Goal: Book appointment/travel/reservation

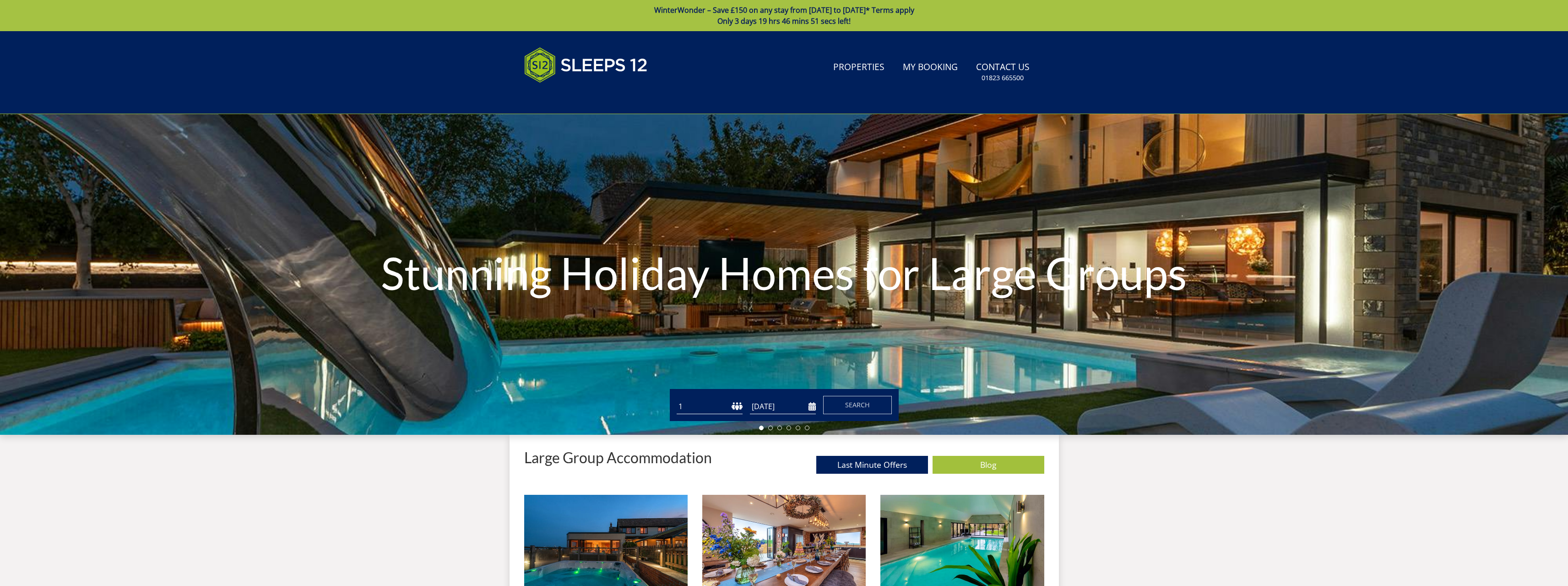
click at [727, 406] on select "1 2 3 4 5 6 7 8 9 10 11 12 13 14 15 16 17 18 19 20 21 22 23 24 25 26 27 28 29 3…" at bounding box center [710, 406] width 66 height 15
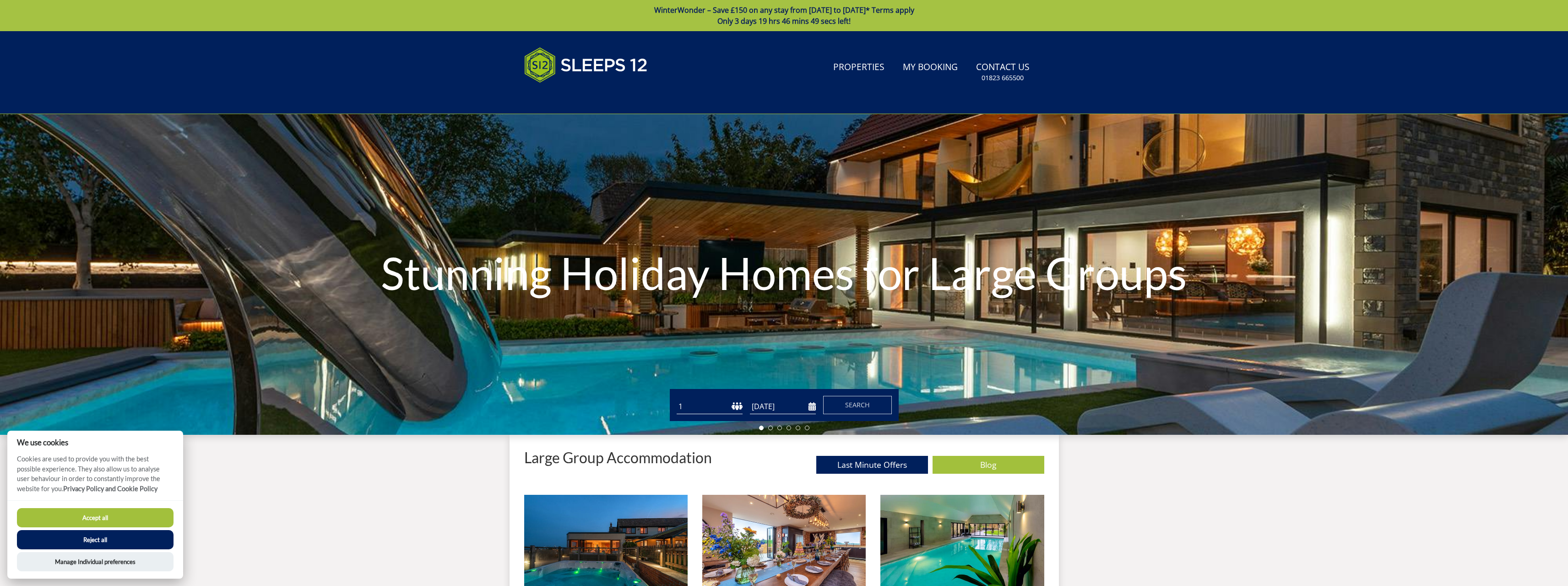
click at [705, 408] on select "1 2 3 4 5 6 7 8 9 10 11 12 13 14 15 16 17 18 19 20 21 22 23 24 25 26 27 28 29 3…" at bounding box center [710, 406] width 66 height 15
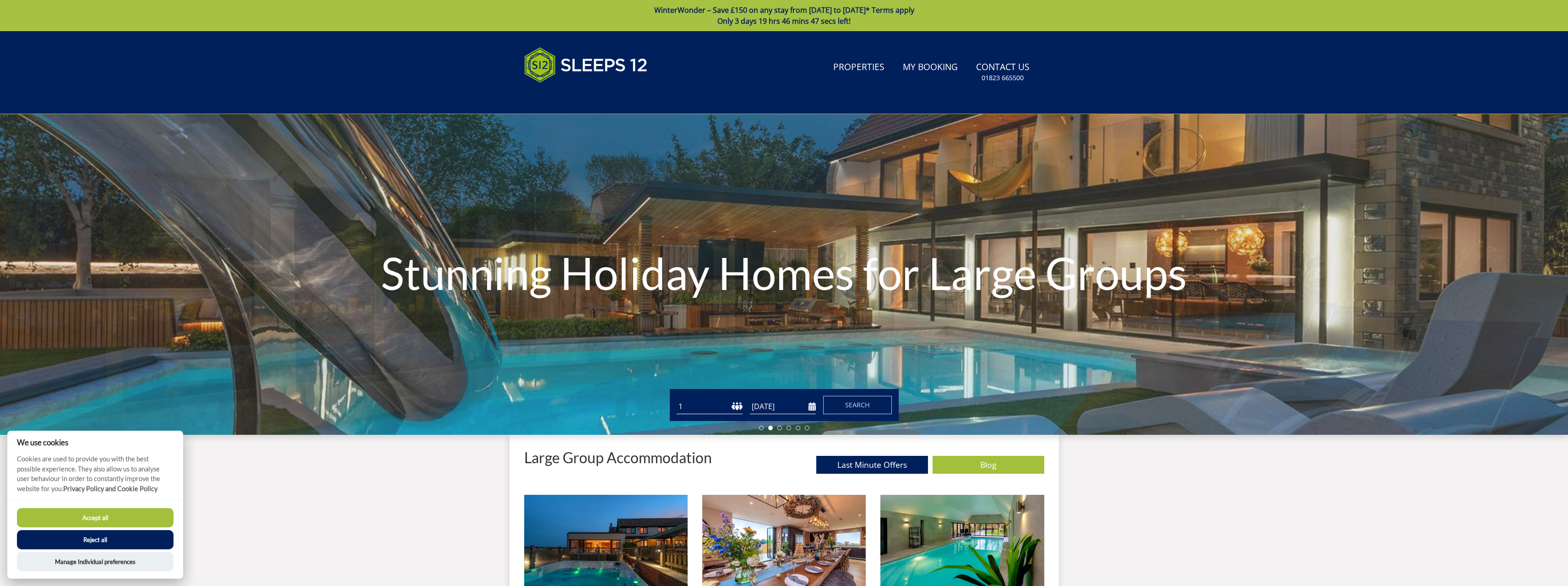
select select "14"
click at [677, 399] on select "1 2 3 4 5 6 7 8 9 10 11 12 13 14 15 16 17 18 19 20 21 22 23 24 25 26 27 28 29 3…" at bounding box center [710, 406] width 66 height 15
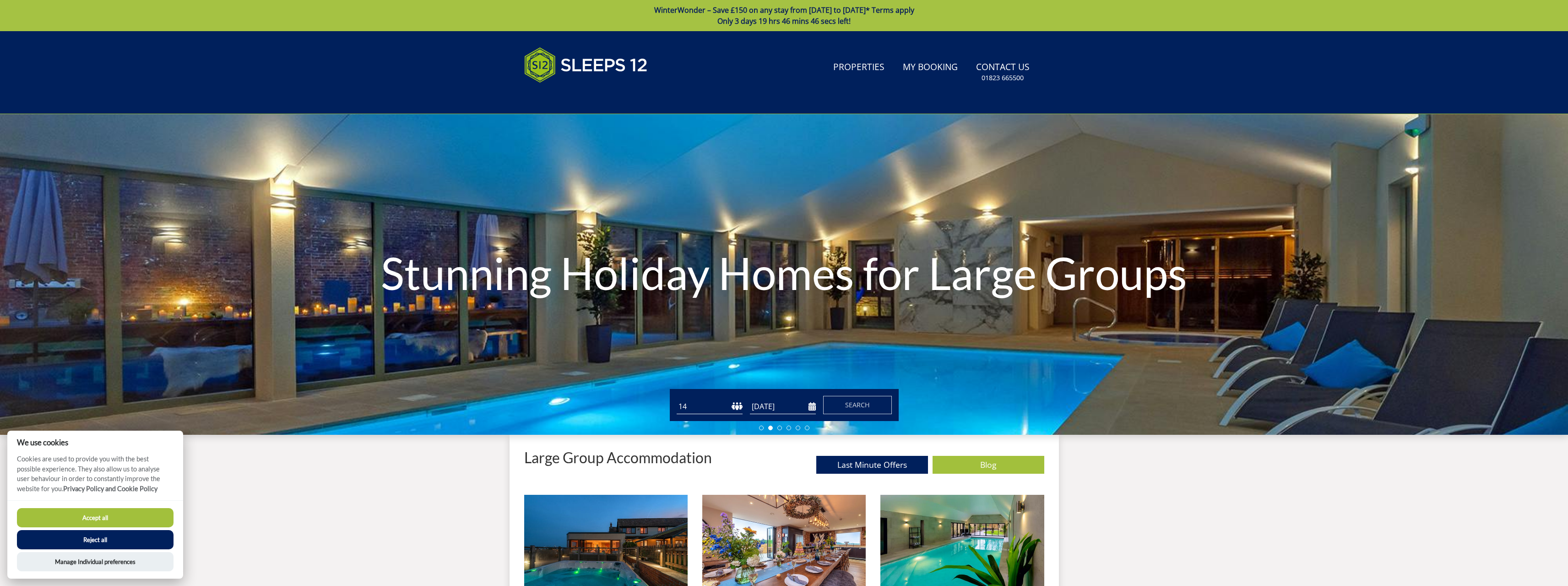
click at [811, 408] on input "[DATE]" at bounding box center [783, 406] width 66 height 15
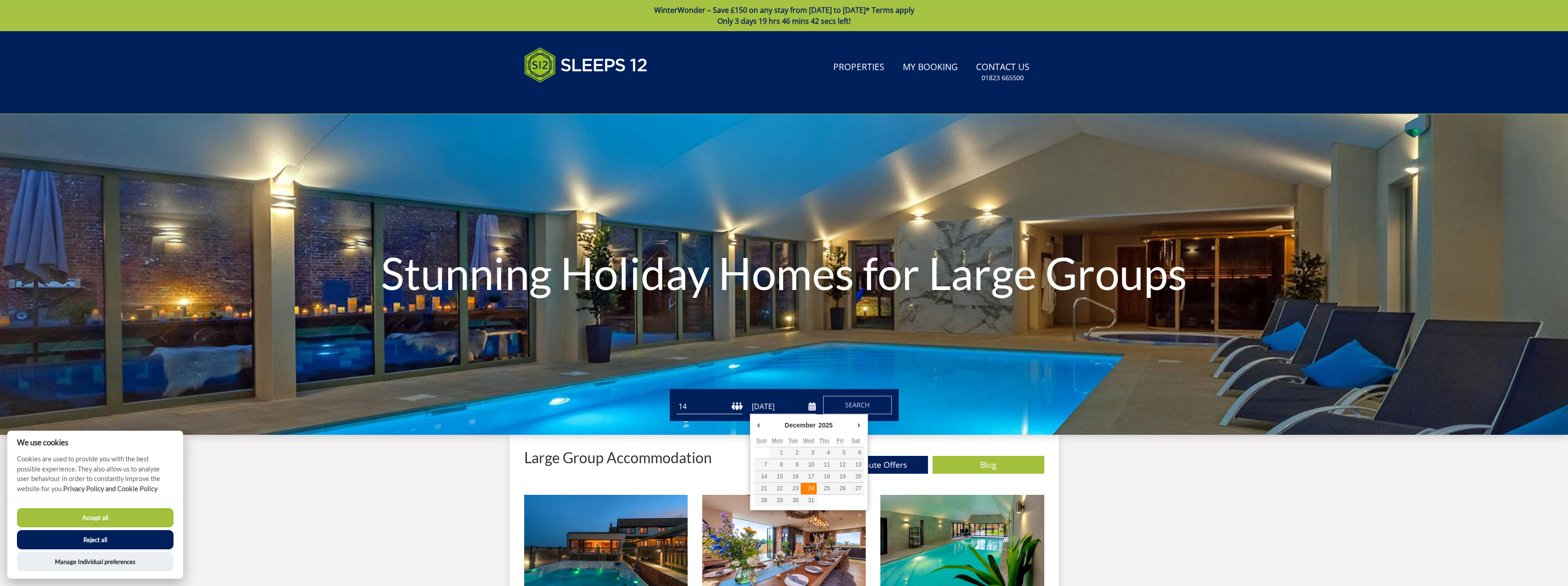
type input "[DATE]"
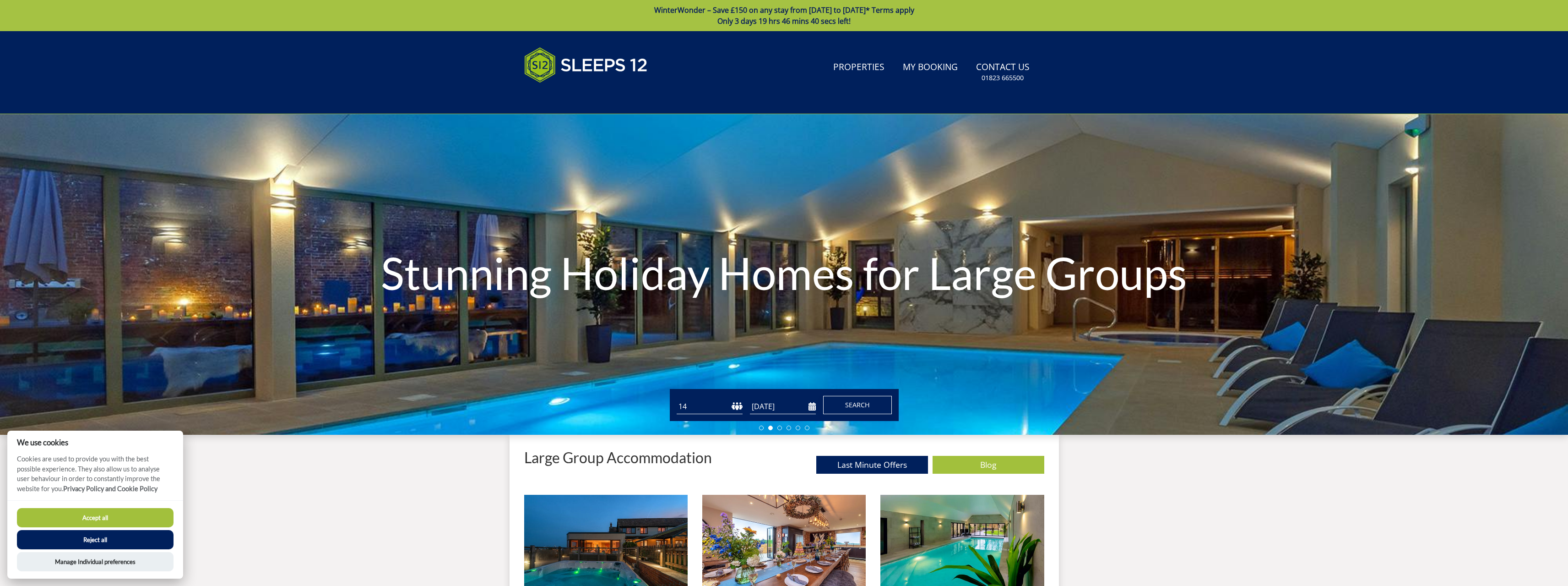
click at [851, 408] on span "Search" at bounding box center [857, 404] width 25 height 9
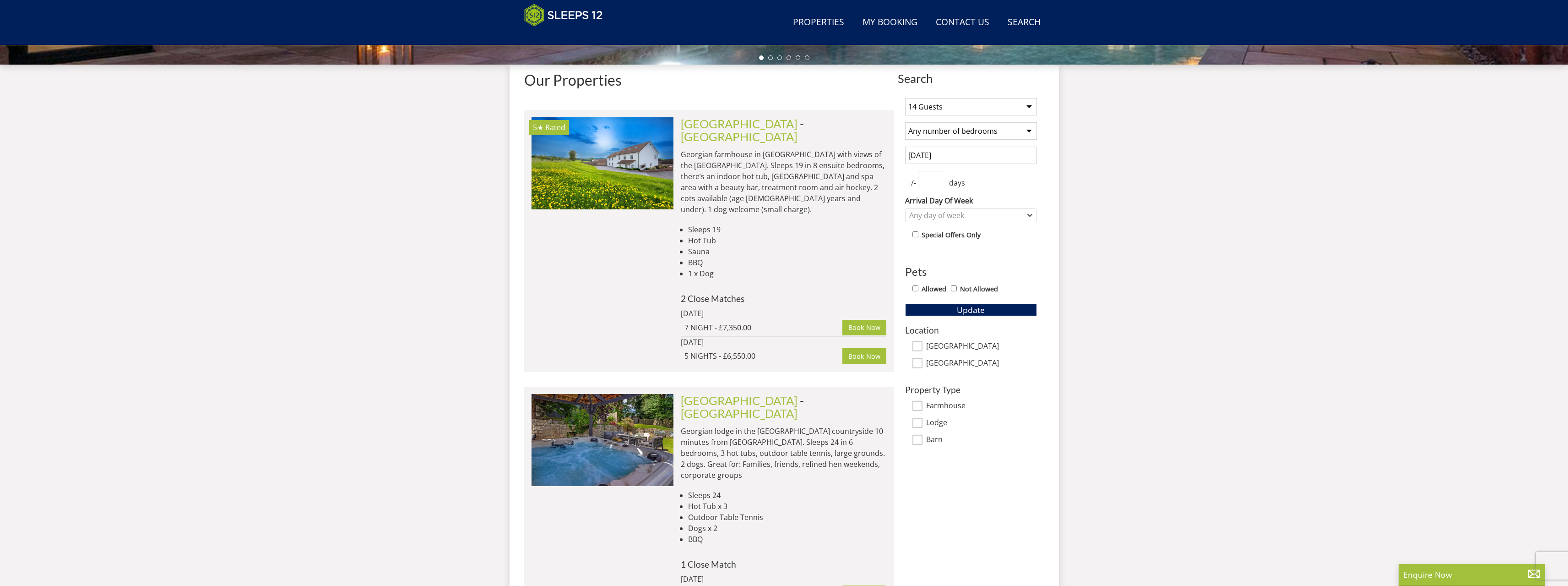
scroll to position [241, 0]
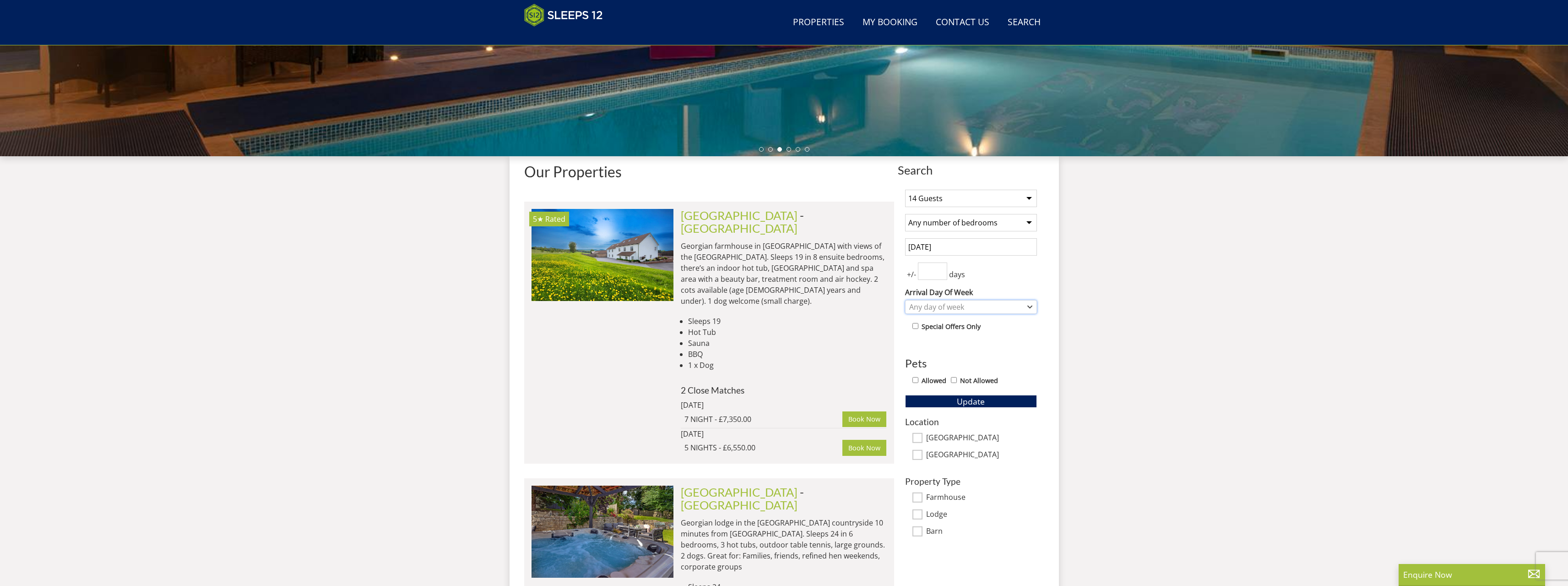
click at [927, 306] on div "Any day of week" at bounding box center [966, 307] width 119 height 10
click at [847, 316] on li "Sleeps 19" at bounding box center [787, 321] width 198 height 11
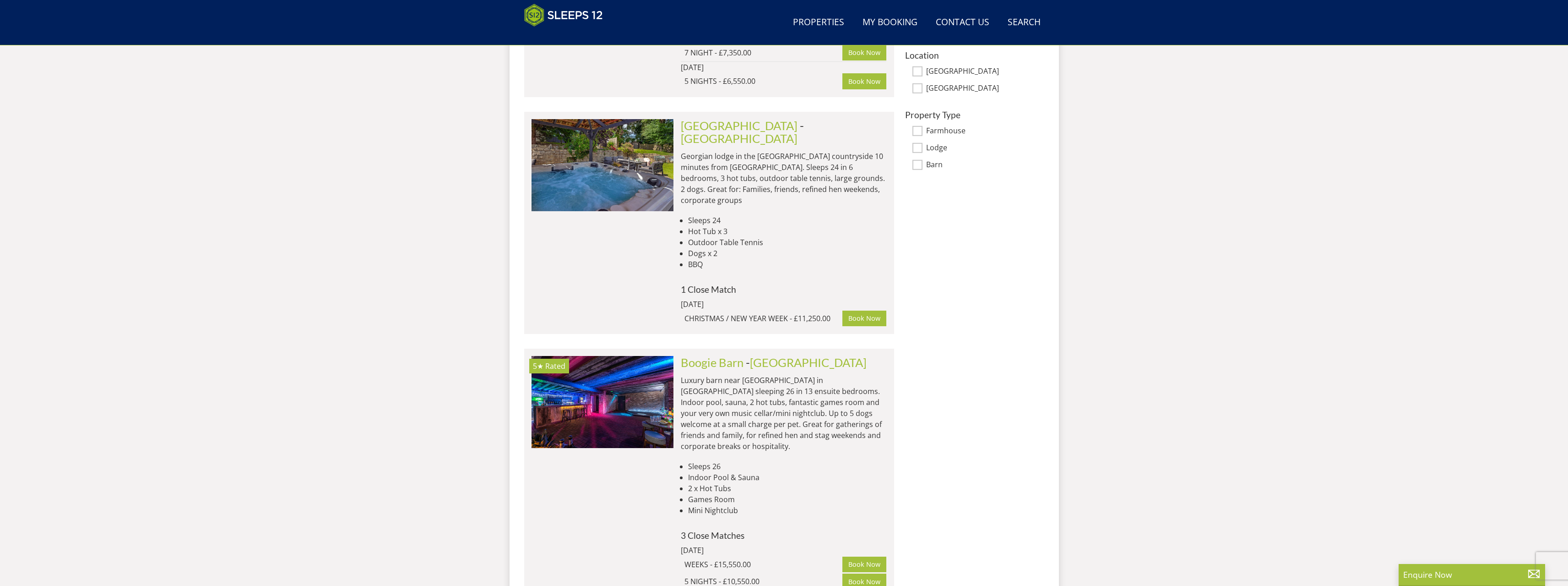
scroll to position [516, 0]
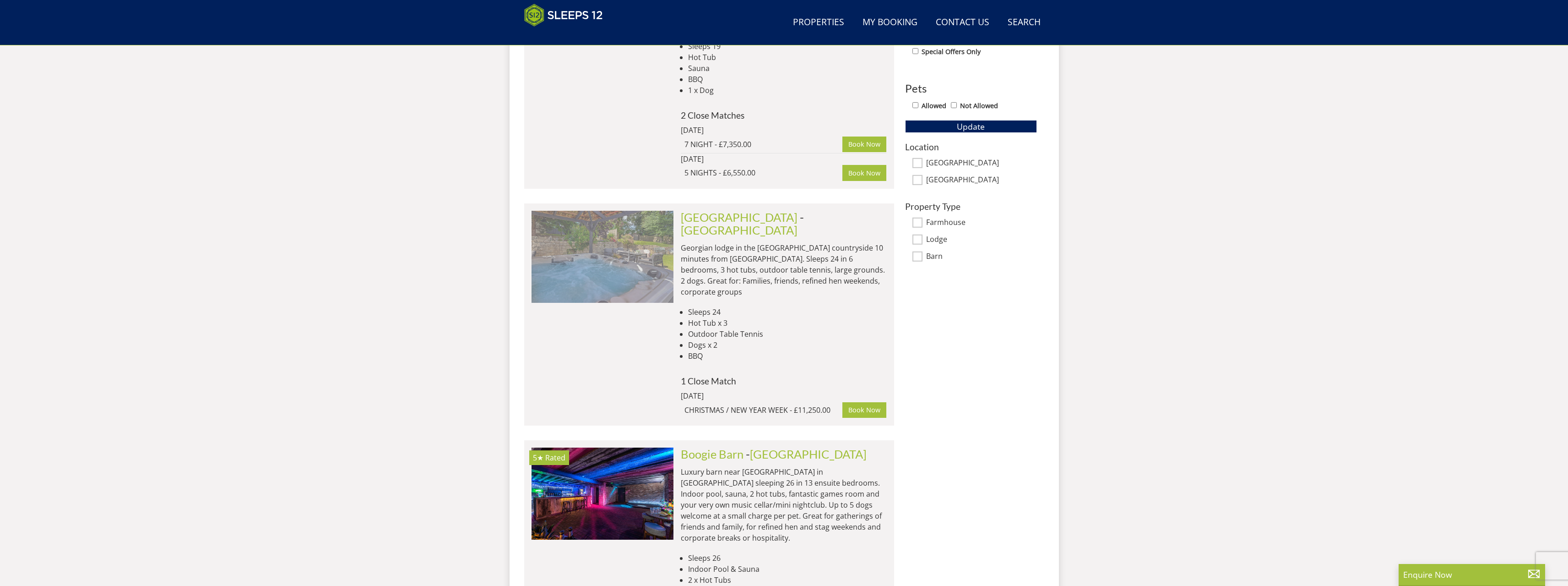
click at [598, 249] on img at bounding box center [602, 256] width 142 height 91
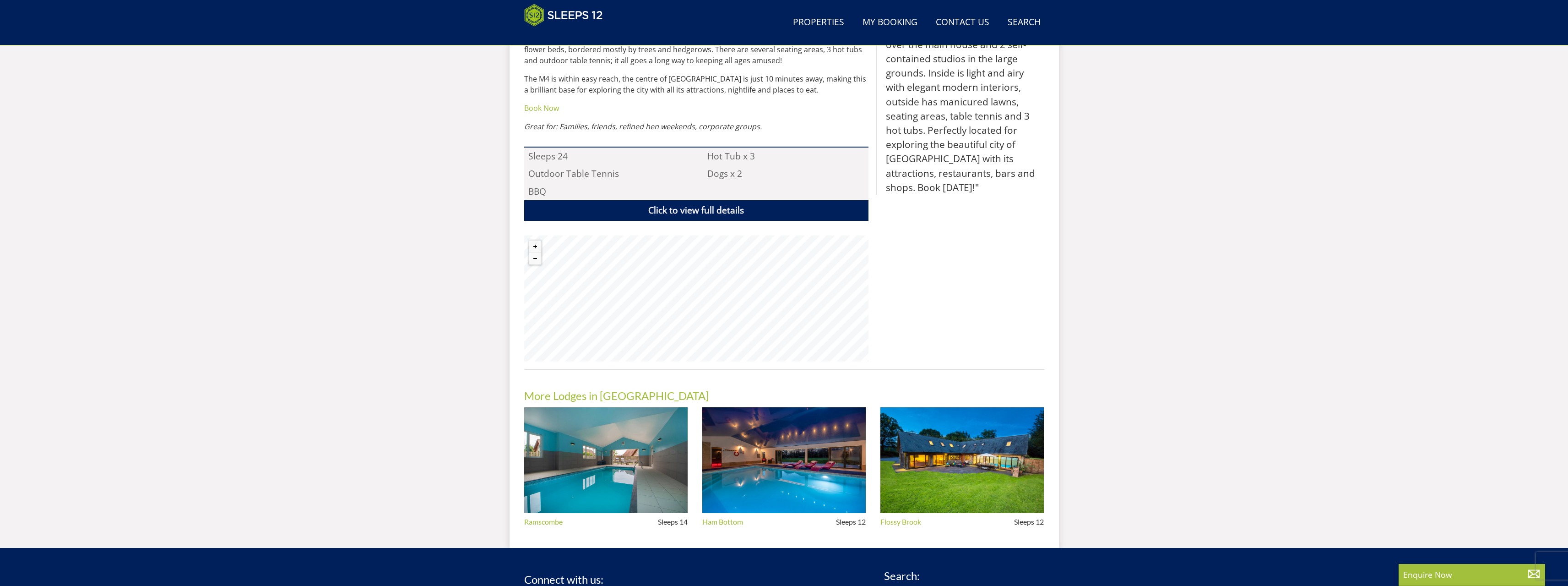
scroll to position [618, 0]
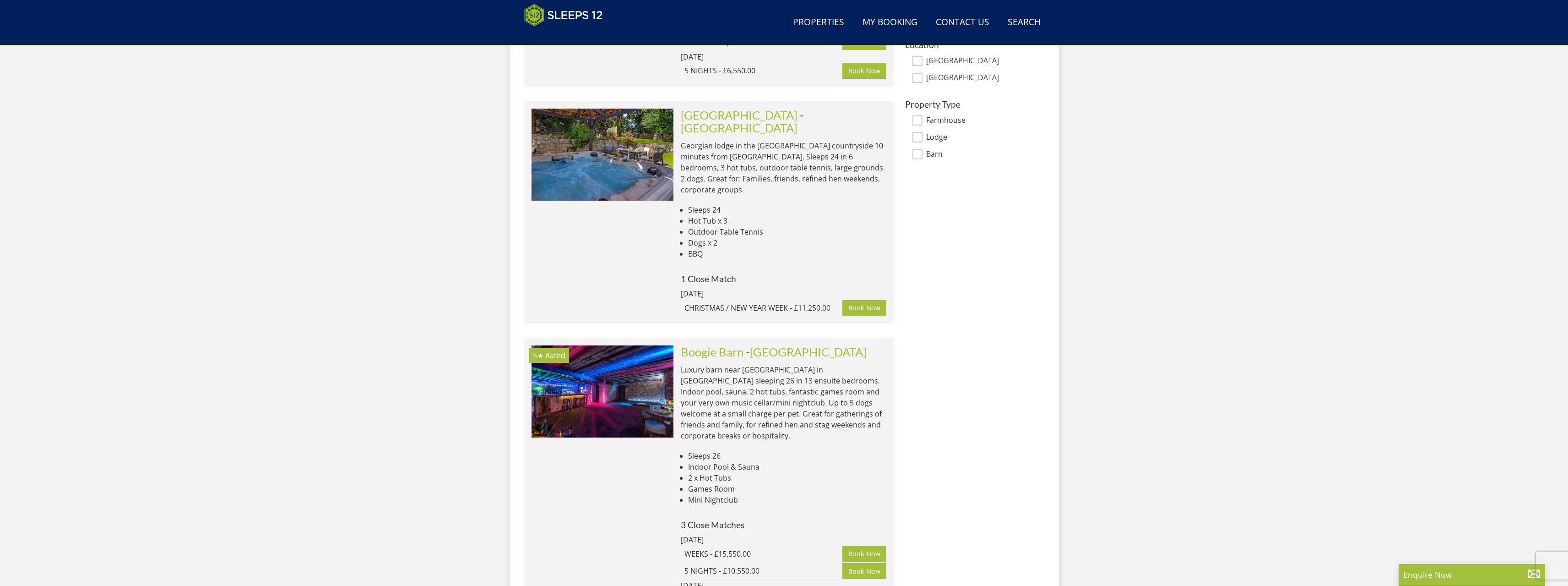
scroll to position [516, 0]
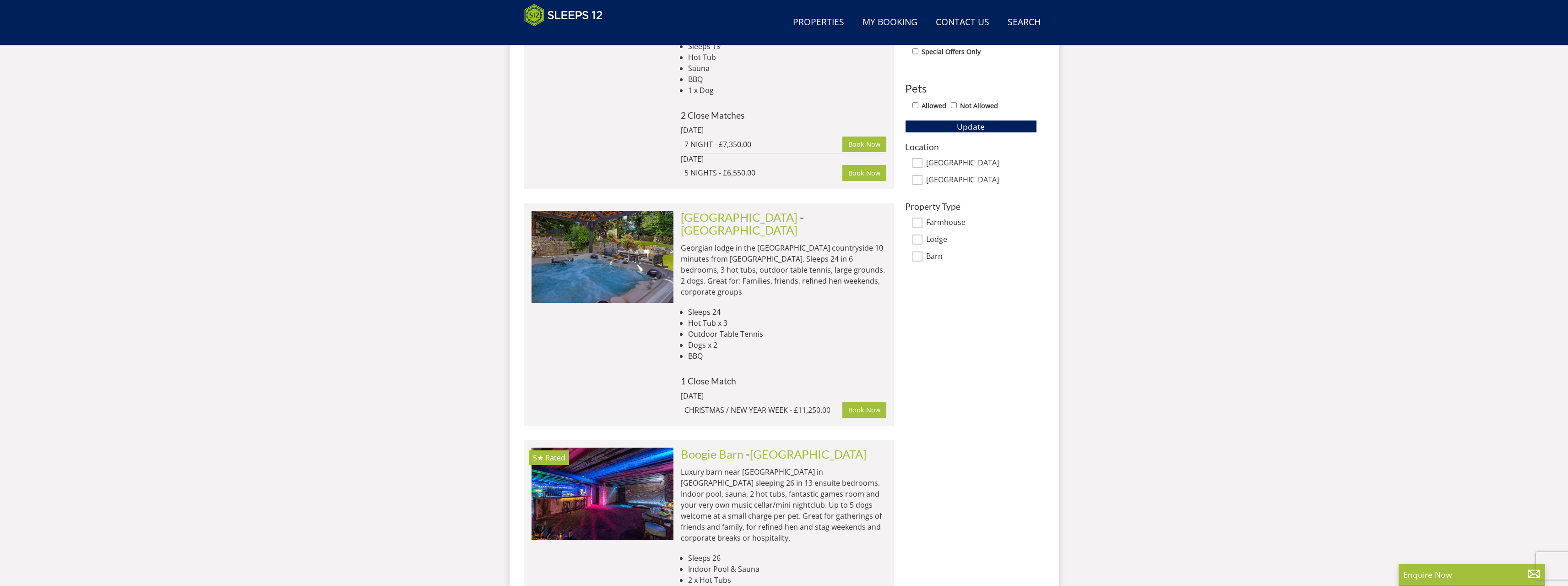
select select "14"
